Goal: Task Accomplishment & Management: Use online tool/utility

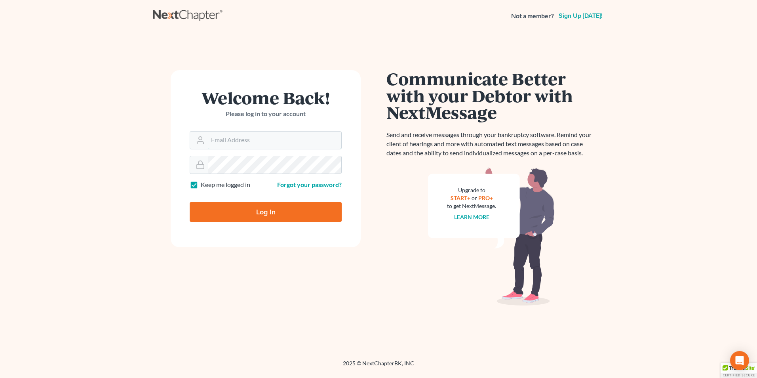
type input "[EMAIL_ADDRESS][DOMAIN_NAME]"
click at [278, 219] on input "Log In" at bounding box center [266, 212] width 152 height 20
type input "Thinking..."
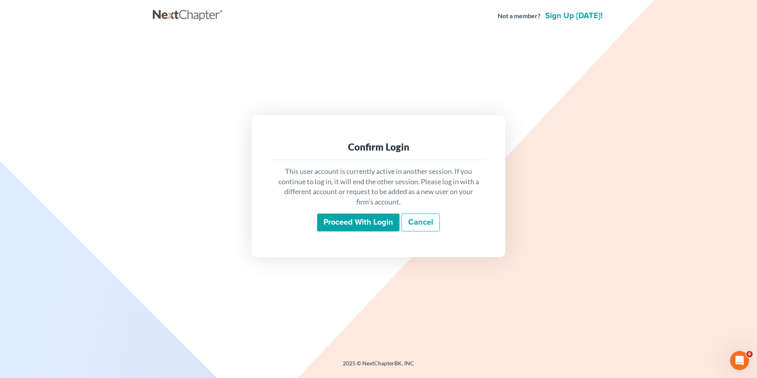
click at [352, 210] on div "This user account is currently active in another session. If you continue to lo…" at bounding box center [378, 199] width 215 height 78
click at [356, 221] on input "Proceed with login" at bounding box center [358, 222] width 82 height 18
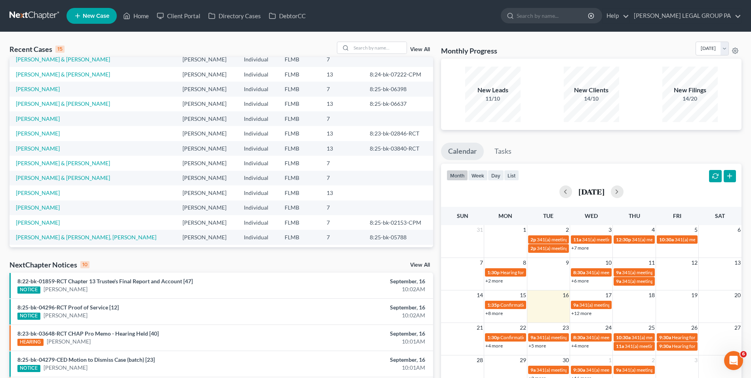
scroll to position [40, 0]
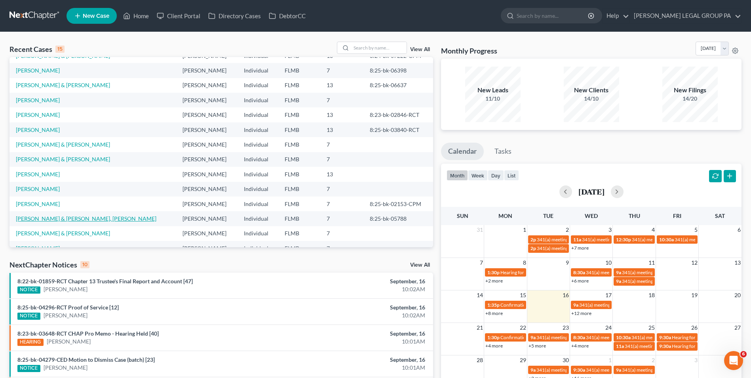
click at [57, 221] on link "[PERSON_NAME] & [PERSON_NAME], [PERSON_NAME]" at bounding box center [86, 218] width 141 height 7
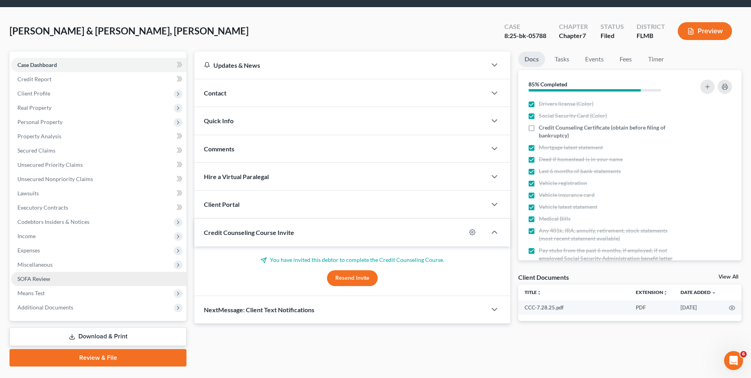
scroll to position [43, 0]
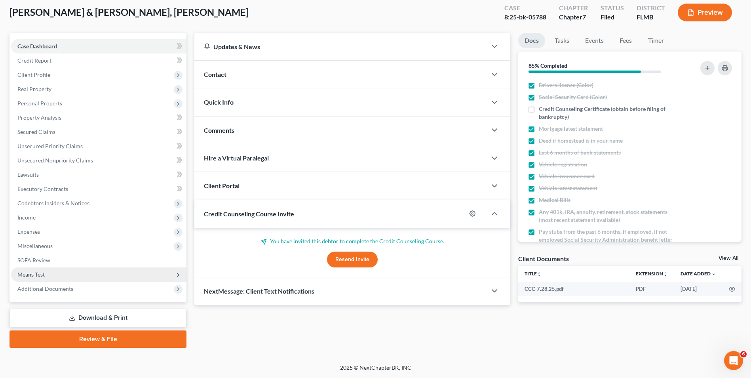
click at [66, 270] on span "Means Test" at bounding box center [98, 274] width 175 height 14
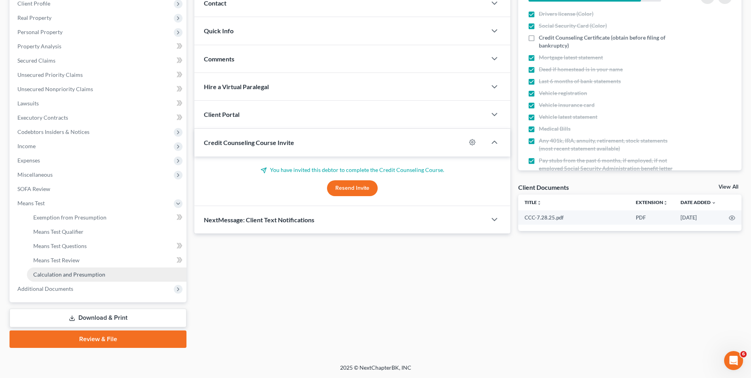
click at [93, 276] on span "Calculation and Presumption" at bounding box center [69, 274] width 72 height 7
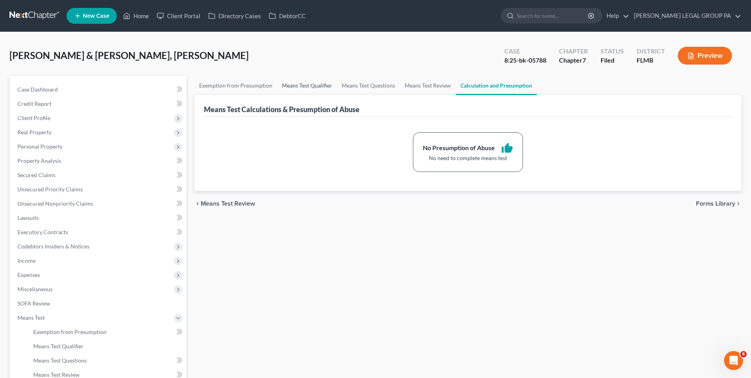
click at [301, 87] on link "Means Test Qualifier" at bounding box center [307, 85] width 60 height 19
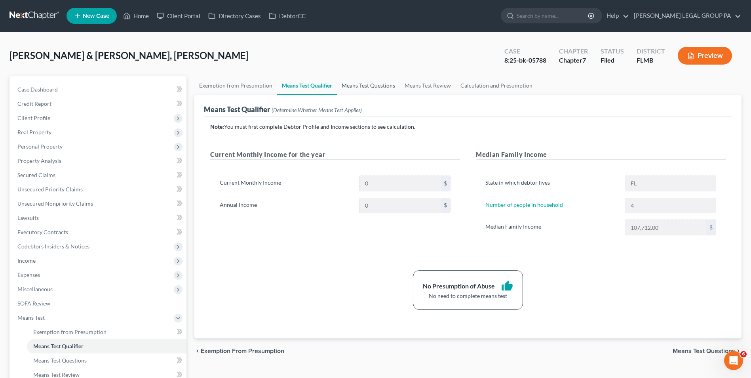
click at [359, 86] on link "Means Test Questions" at bounding box center [368, 85] width 63 height 19
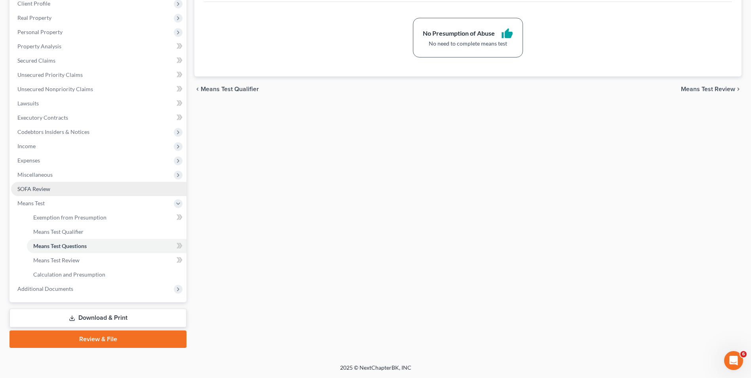
click at [65, 185] on link "SOFA Review" at bounding box center [98, 189] width 175 height 14
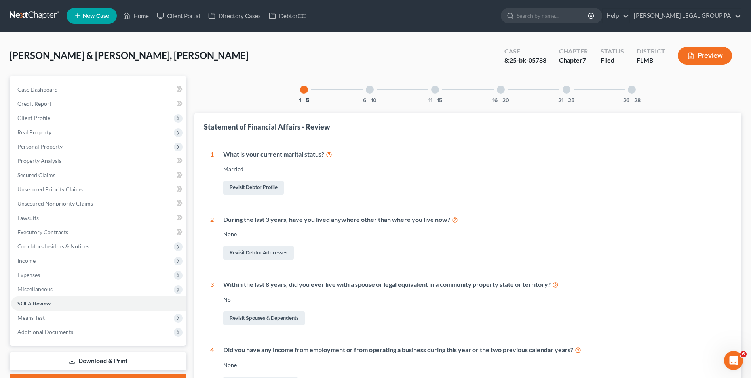
click at [368, 90] on div at bounding box center [370, 90] width 8 height 8
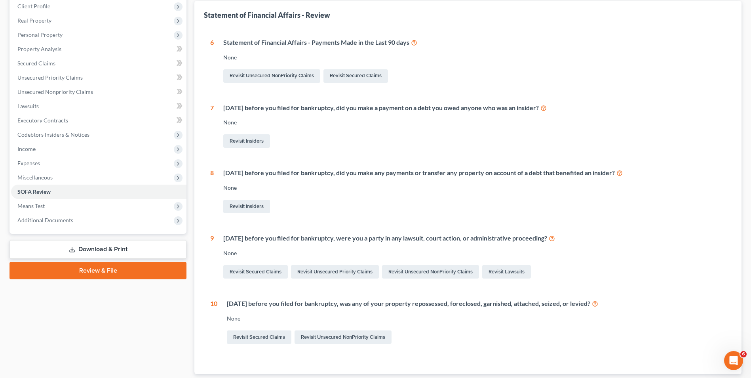
scroll to position [5, 0]
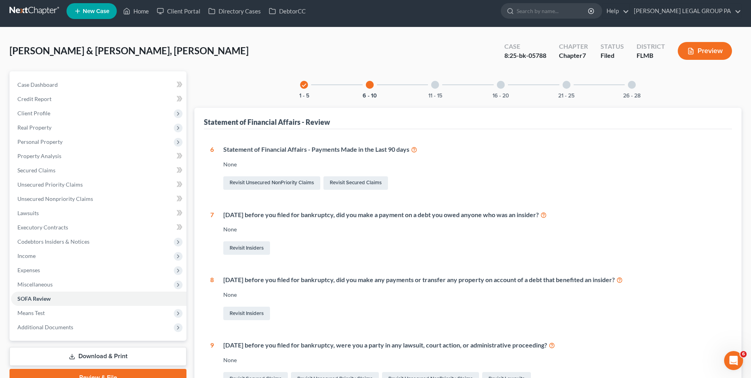
click at [436, 88] on div at bounding box center [435, 85] width 8 height 8
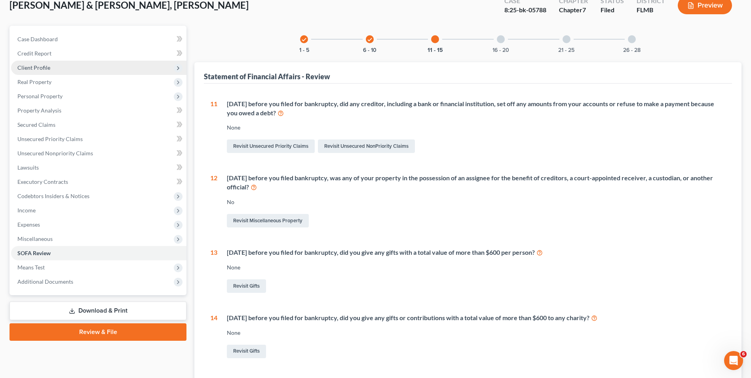
scroll to position [0, 0]
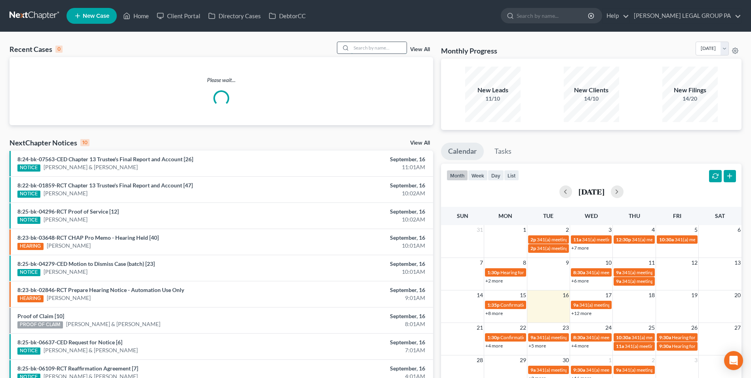
click at [364, 47] on input "search" at bounding box center [378, 47] width 55 height 11
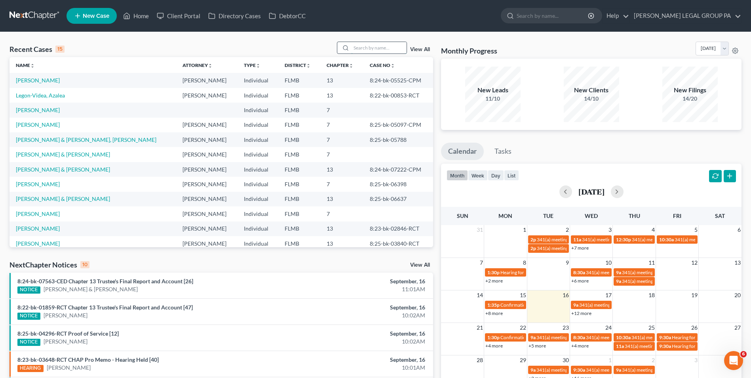
click at [382, 49] on input "search" at bounding box center [378, 47] width 55 height 11
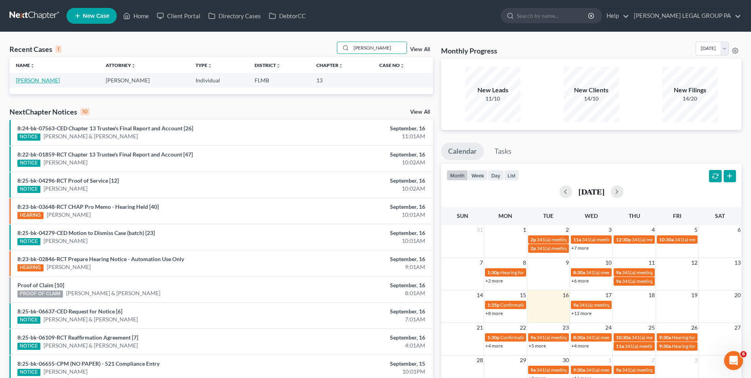
type input "reiter"
click at [46, 80] on link "Reiter, Mitchell" at bounding box center [38, 80] width 44 height 7
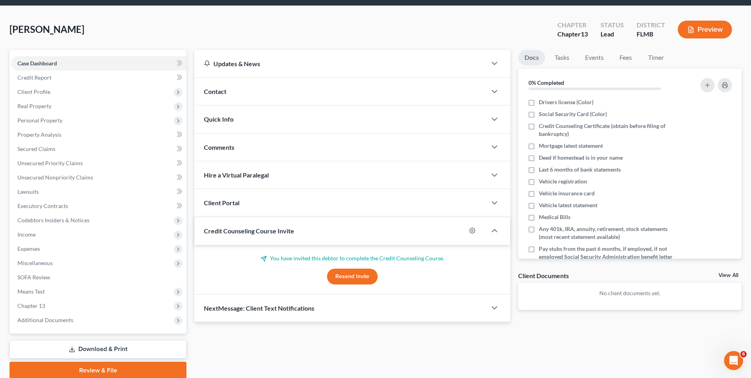
scroll to position [40, 0]
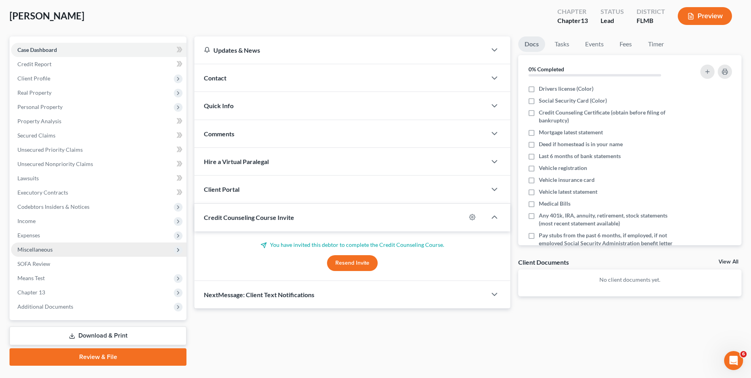
click at [65, 252] on span "Miscellaneous" at bounding box center [98, 249] width 175 height 14
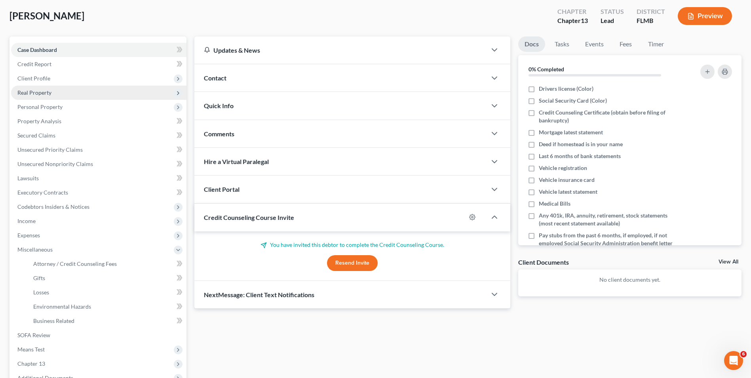
click at [60, 98] on span "Real Property" at bounding box center [98, 93] width 175 height 14
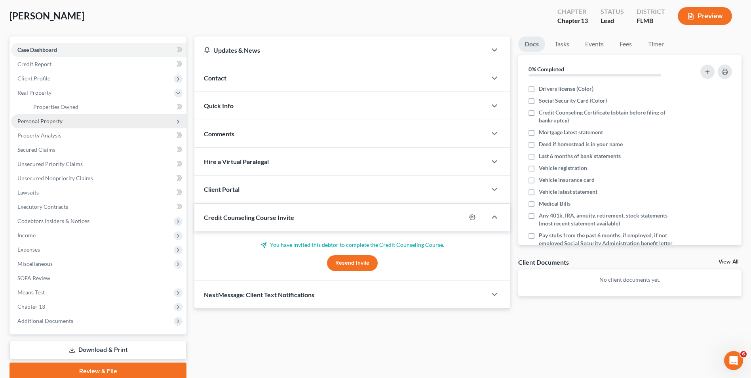
click at [56, 126] on span "Personal Property" at bounding box center [98, 121] width 175 height 14
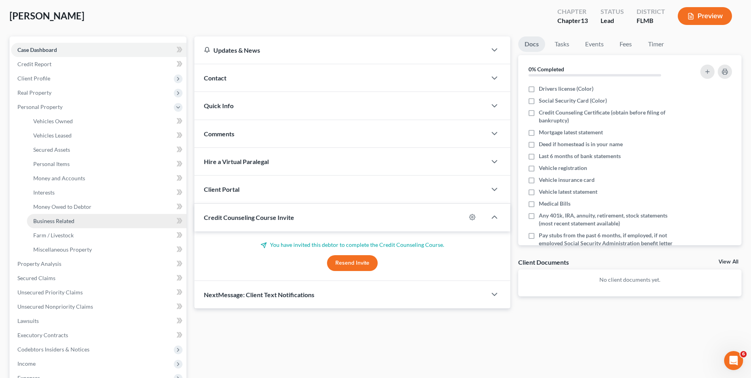
click at [81, 219] on link "Business Related" at bounding box center [107, 221] width 160 height 14
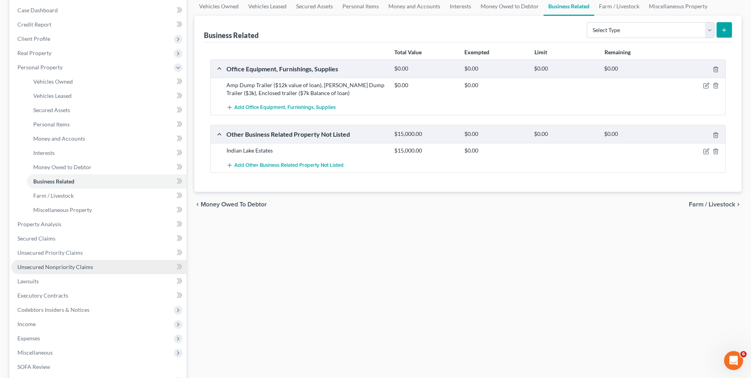
click at [87, 267] on span "Unsecured Nonpriority Claims" at bounding box center [55, 266] width 76 height 7
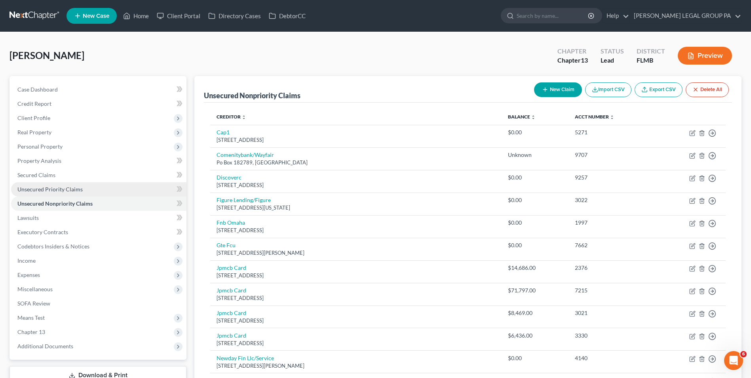
click at [89, 193] on link "Unsecured Priority Claims" at bounding box center [98, 189] width 175 height 14
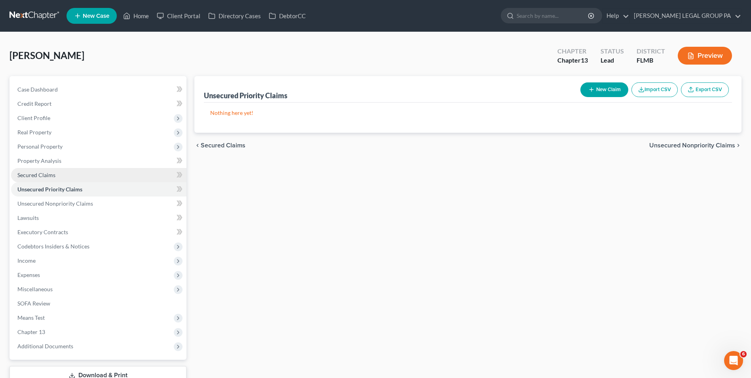
click at [86, 178] on link "Secured Claims" at bounding box center [98, 175] width 175 height 14
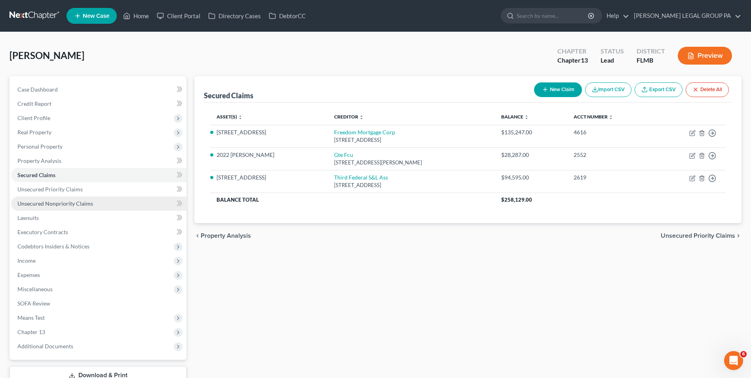
click at [128, 199] on link "Unsecured Nonpriority Claims" at bounding box center [98, 203] width 175 height 14
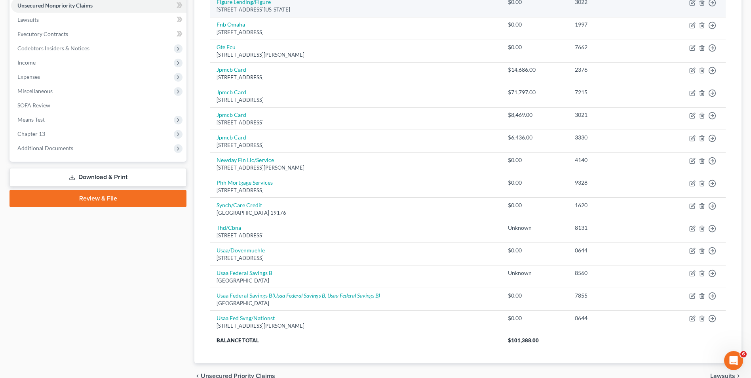
scroll to position [239, 0]
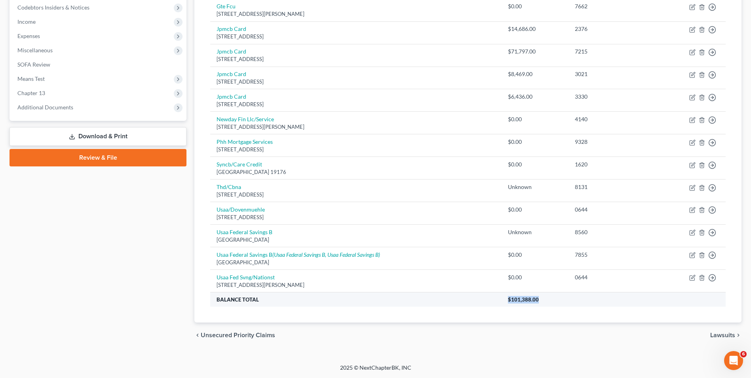
drag, startPoint x: 502, startPoint y: 297, endPoint x: 543, endPoint y: 300, distance: 41.3
click at [543, 300] on tr "Balance Total $101,388.00" at bounding box center [468, 299] width 516 height 14
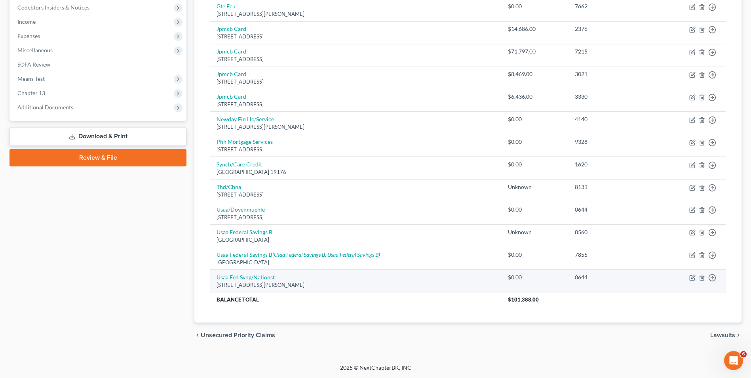
drag, startPoint x: 543, startPoint y: 300, endPoint x: 491, endPoint y: 289, distance: 53.4
click at [490, 289] on td "Usaa Fed Svng/Nationst 10750 Mcdermott Fwy, San Antonio, TX 78288" at bounding box center [356, 281] width 292 height 23
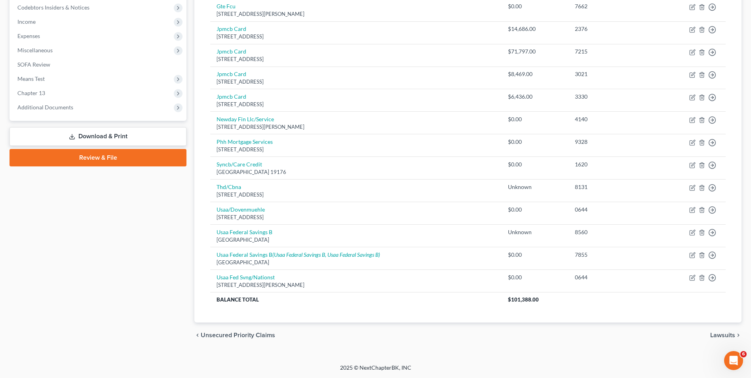
click at [508, 313] on div "Creditor expand_more expand_less unfold_more Balance expand_more expand_less un…" at bounding box center [468, 93] width 528 height 459
drag, startPoint x: 549, startPoint y: 306, endPoint x: 507, endPoint y: 299, distance: 42.5
click at [507, 299] on th "$101,388.00" at bounding box center [614, 299] width 224 height 14
drag, startPoint x: 507, startPoint y: 299, endPoint x: 525, endPoint y: 315, distance: 23.9
click at [516, 314] on div "Creditor expand_more expand_less unfold_more Balance expand_more expand_less un…" at bounding box center [468, 93] width 528 height 459
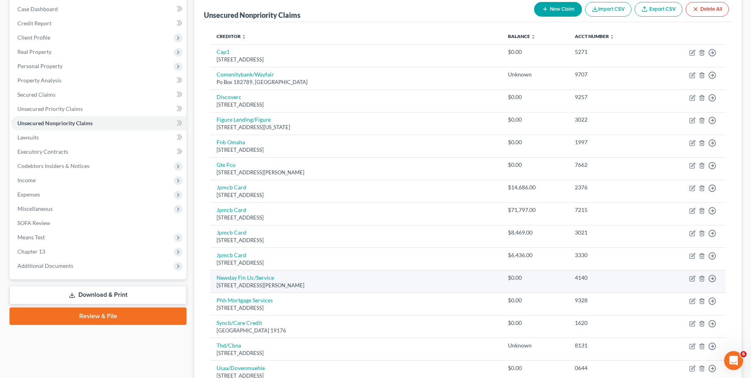
scroll to position [41, 0]
